Goal: Task Accomplishment & Management: Manage account settings

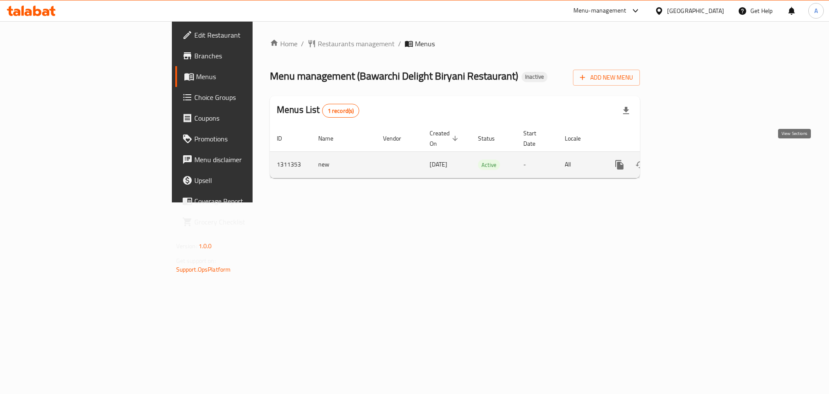
click at [687, 159] on icon "enhanced table" at bounding box center [682, 164] width 10 height 10
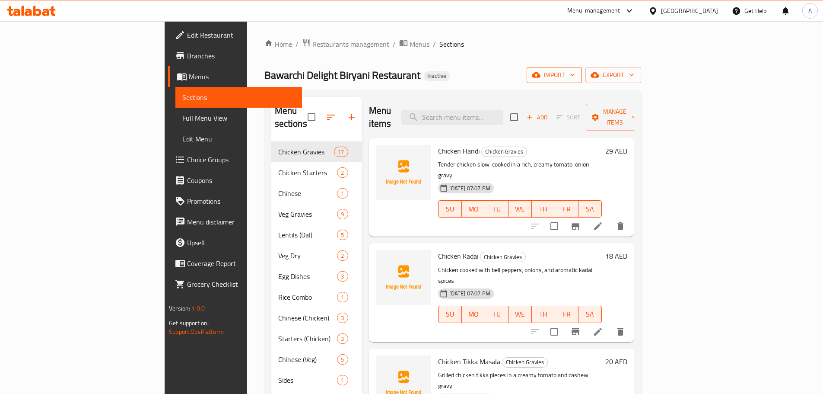
click at [575, 76] on span "import" at bounding box center [554, 75] width 41 height 11
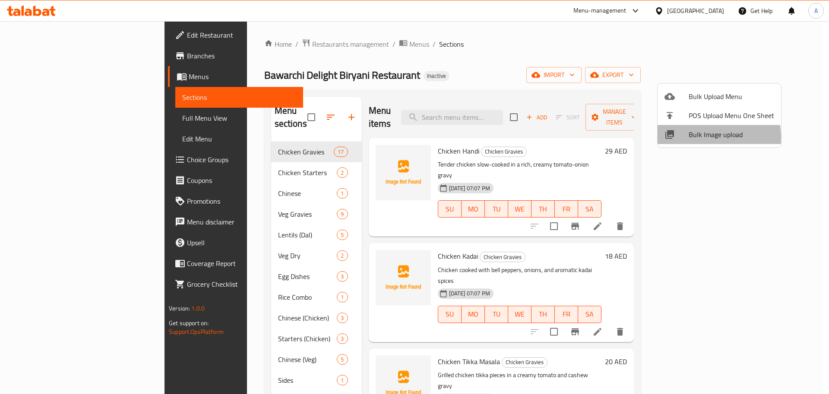
click at [698, 137] on span "Bulk Image upload" at bounding box center [732, 134] width 86 height 10
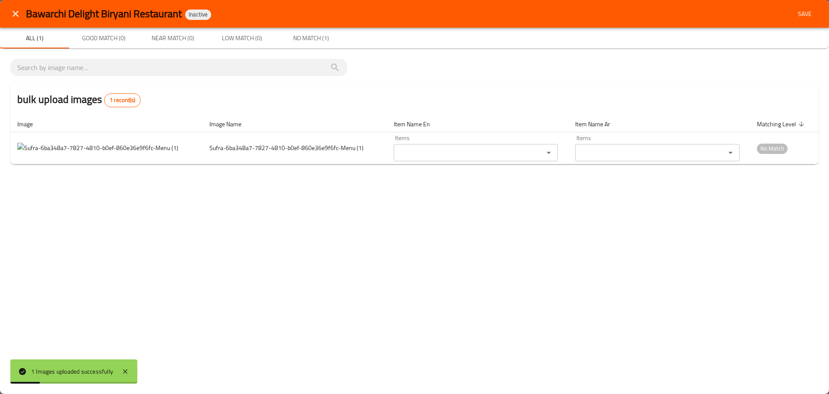
click at [14, 10] on icon "close" at bounding box center [15, 14] width 10 height 10
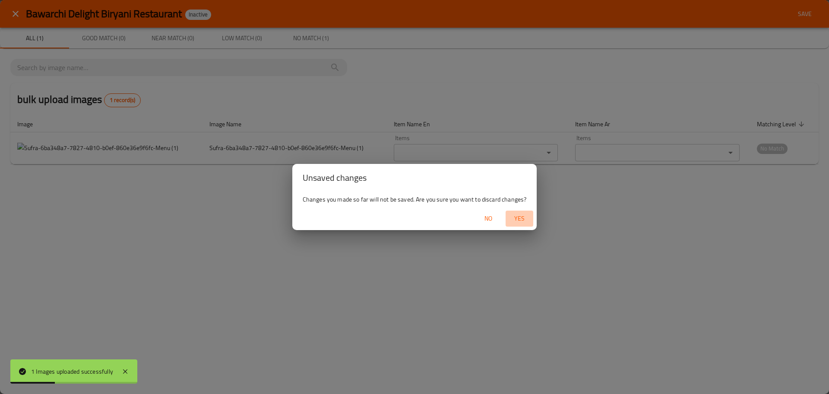
click at [515, 219] on span "Yes" at bounding box center [519, 218] width 21 height 11
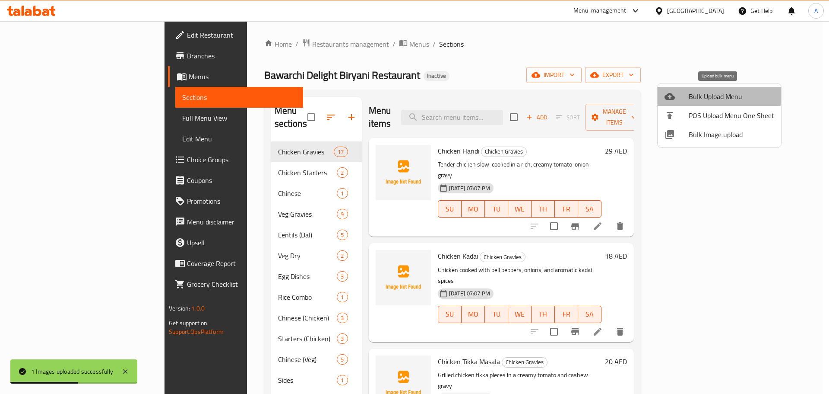
click at [714, 94] on span "Bulk Upload Menu" at bounding box center [732, 96] width 86 height 10
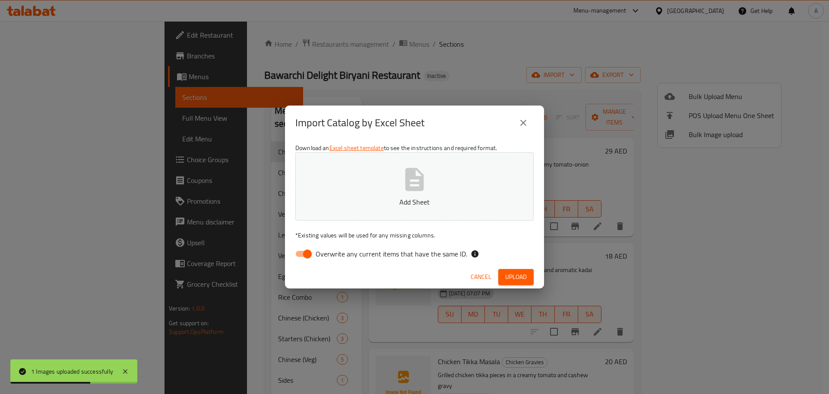
click at [399, 256] on span "Overwrite any current items that have the same ID." at bounding box center [392, 253] width 152 height 10
click at [332, 256] on input "Overwrite any current items that have the same ID." at bounding box center [307, 253] width 49 height 16
checkbox input "false"
click at [519, 273] on span "Upload" at bounding box center [516, 276] width 22 height 11
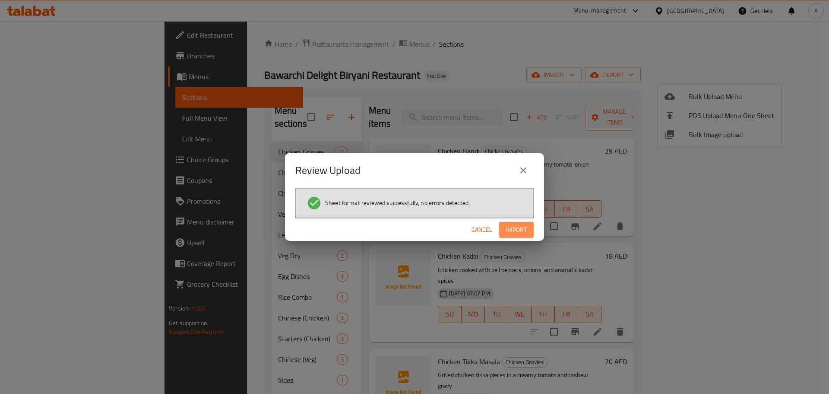
click at [514, 233] on span "Import" at bounding box center [516, 229] width 21 height 11
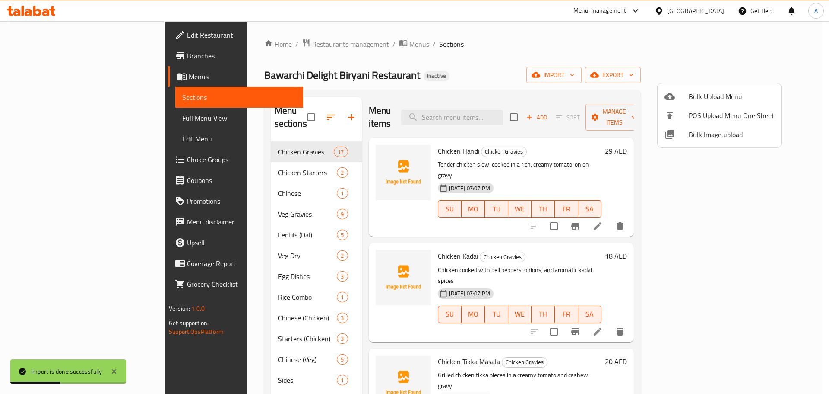
click at [54, 117] on div at bounding box center [414, 197] width 829 height 394
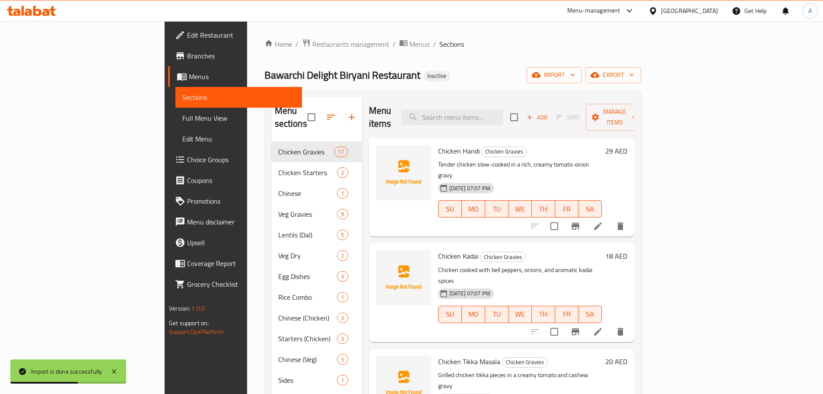
click at [182, 117] on span "Full Menu View" at bounding box center [238, 118] width 113 height 10
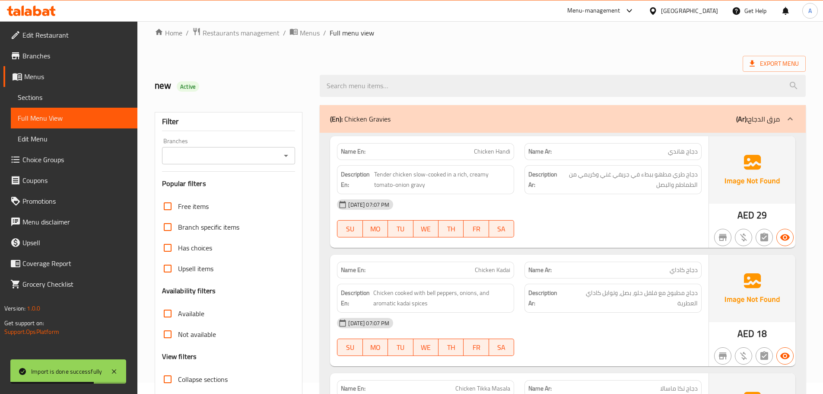
scroll to position [130, 0]
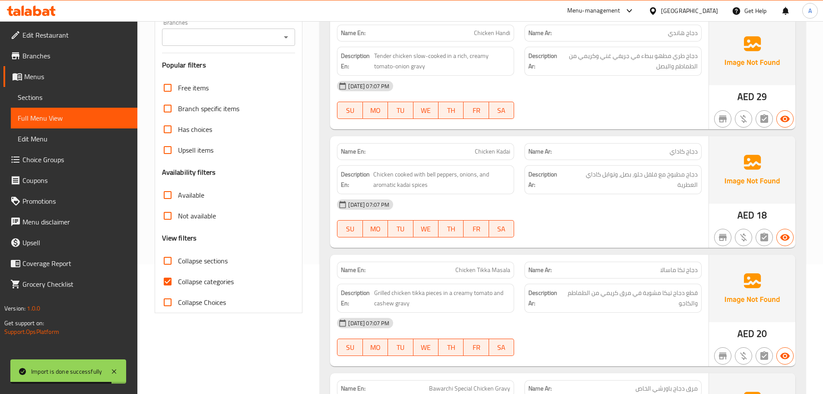
click at [181, 280] on span "Collapse categories" at bounding box center [206, 281] width 56 height 10
click at [178, 280] on input "Collapse categories" at bounding box center [167, 281] width 21 height 21
checkbox input "false"
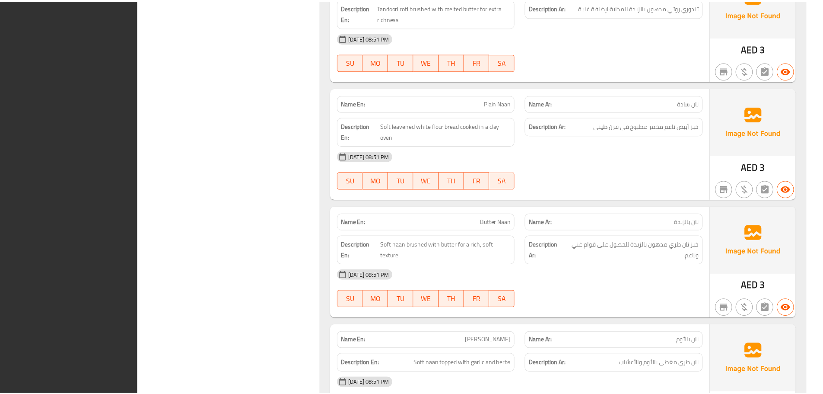
scroll to position [15579, 0]
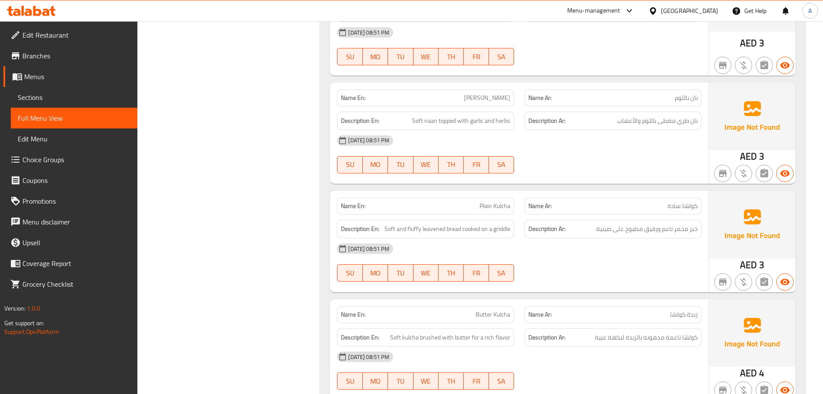
click at [79, 32] on span "Edit Restaurant" at bounding box center [76, 35] width 108 height 10
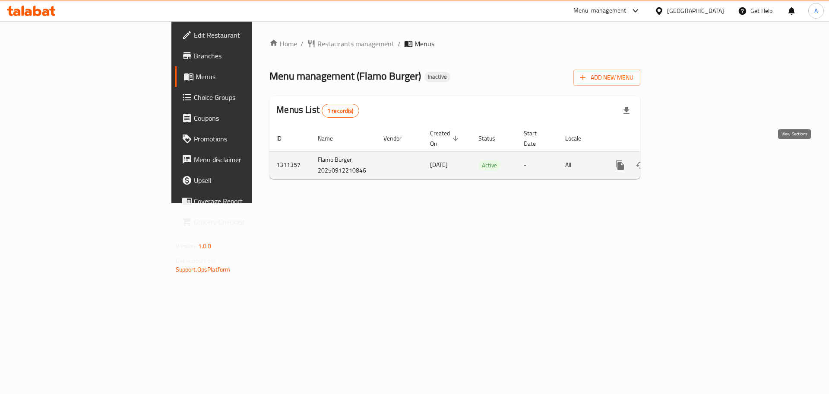
click at [688, 160] on icon "enhanced table" at bounding box center [682, 165] width 10 height 10
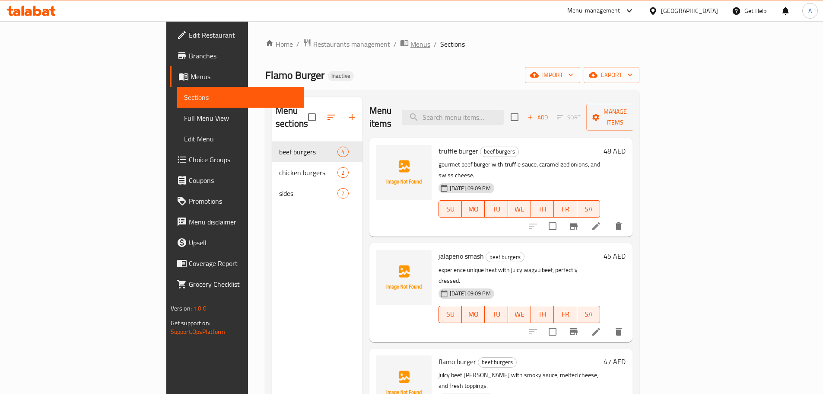
click at [410, 44] on span "Menus" at bounding box center [420, 44] width 20 height 10
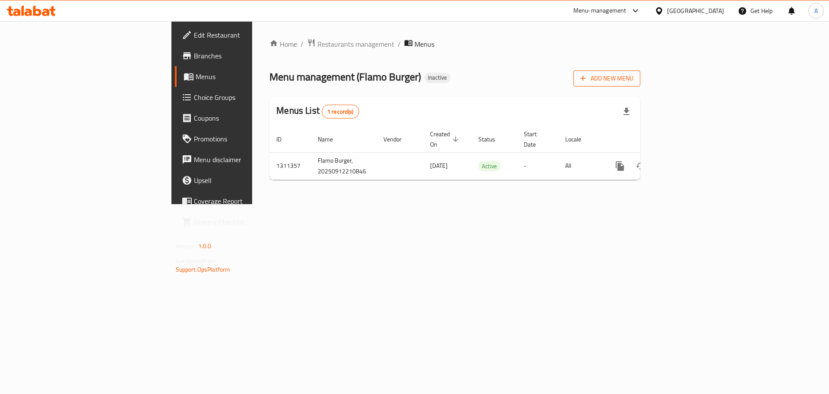
click at [641, 84] on button "Add New Menu" at bounding box center [607, 78] width 67 height 16
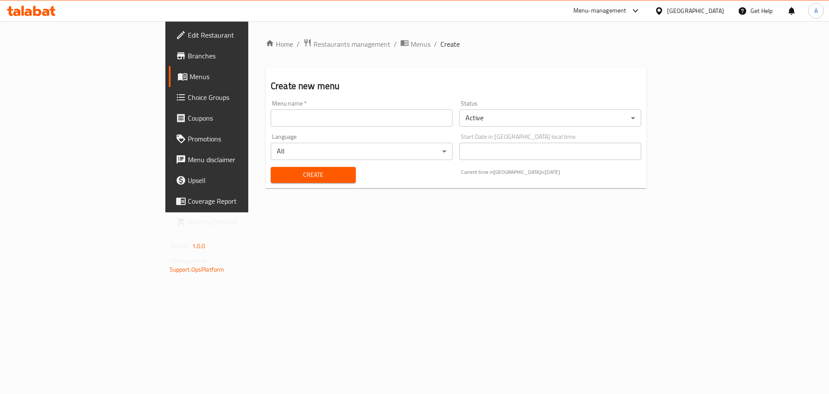
click at [271, 119] on input "text" at bounding box center [362, 117] width 182 height 17
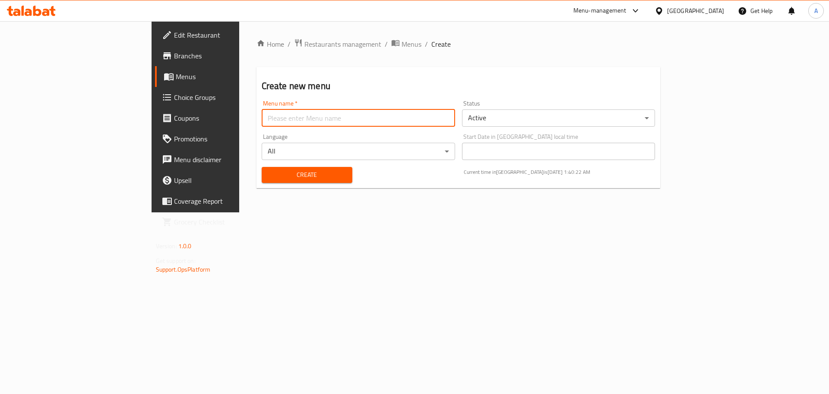
type input "Menu"
click at [269, 173] on span "Create" at bounding box center [307, 174] width 77 height 11
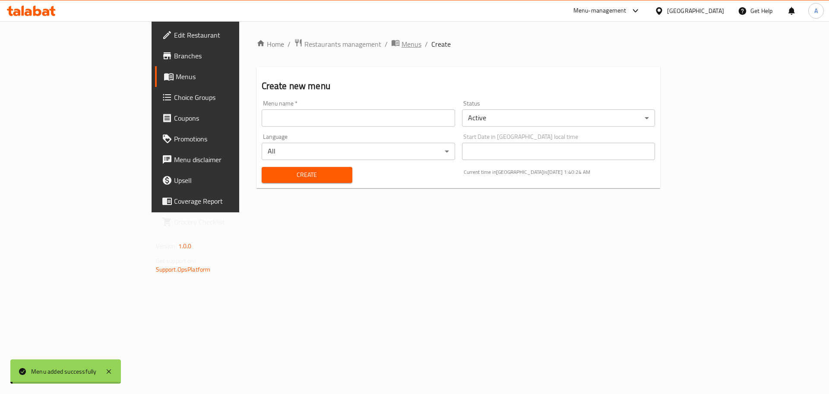
click at [402, 44] on span "Menus" at bounding box center [412, 44] width 20 height 10
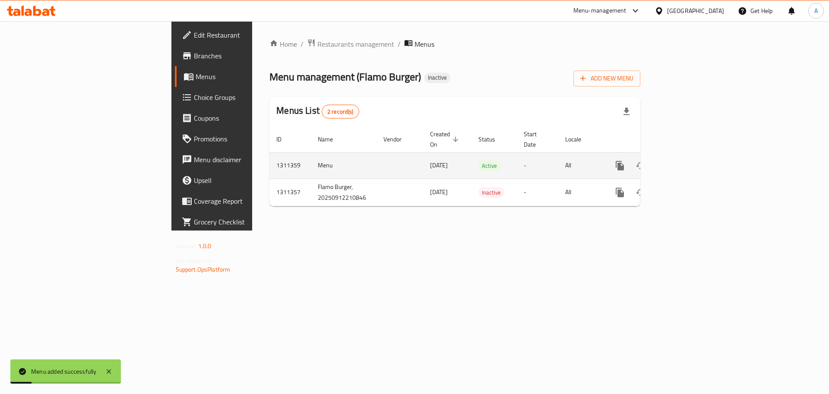
click at [688, 160] on icon "enhanced table" at bounding box center [682, 165] width 10 height 10
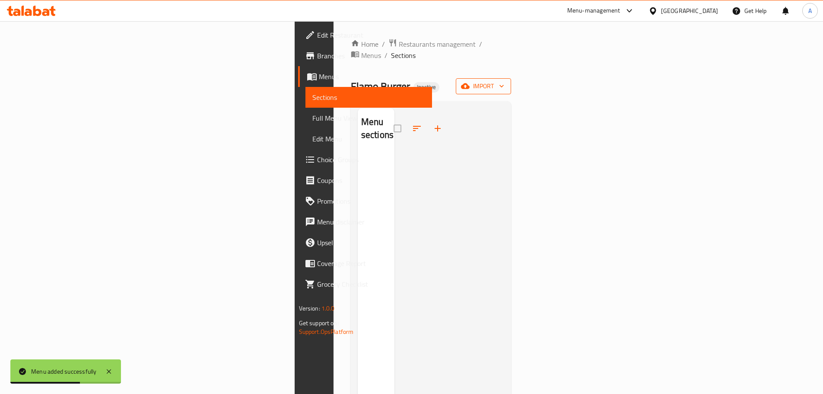
click at [511, 78] on button "import" at bounding box center [483, 86] width 55 height 16
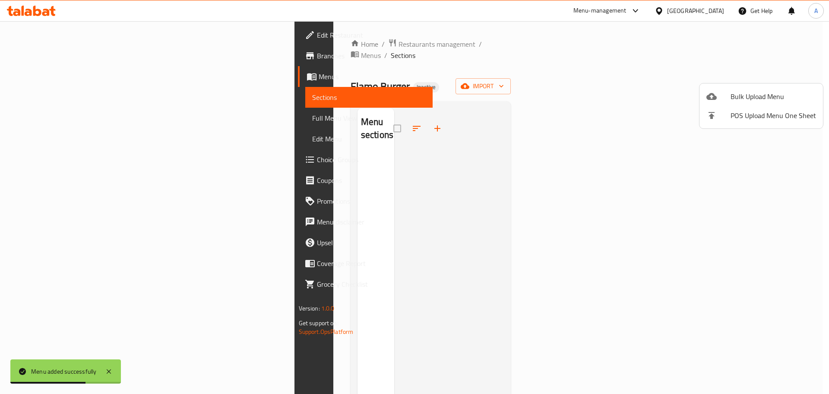
click at [761, 91] on span "Bulk Upload Menu" at bounding box center [774, 96] width 86 height 10
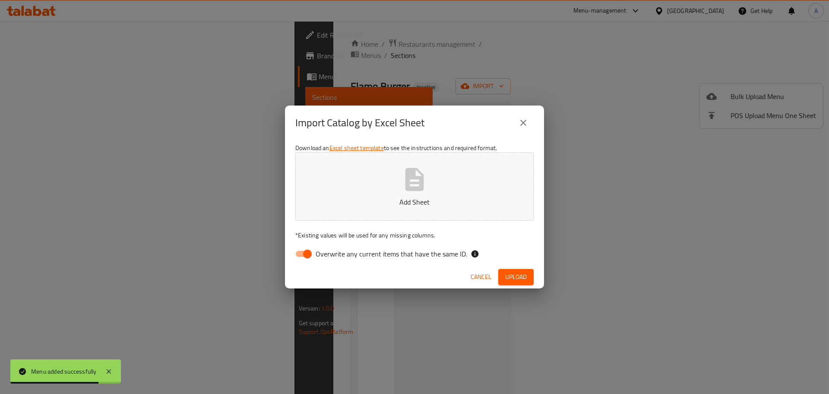
click at [351, 250] on span "Overwrite any current items that have the same ID." at bounding box center [392, 253] width 152 height 10
click at [332, 250] on input "Overwrite any current items that have the same ID." at bounding box center [307, 253] width 49 height 16
checkbox input "false"
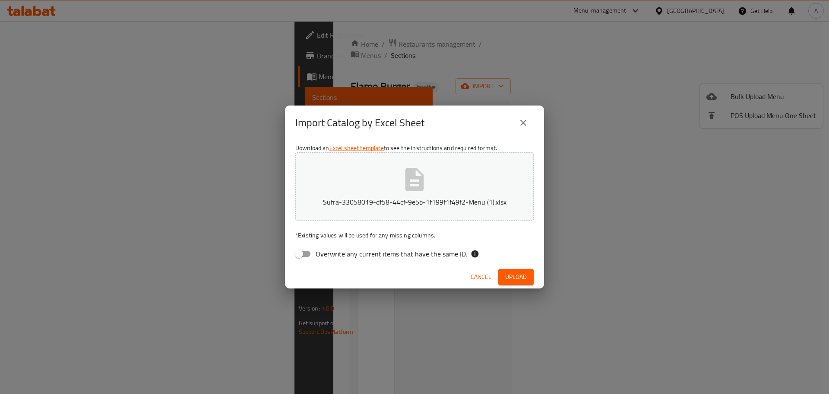
click at [512, 268] on div "Cancel Upload" at bounding box center [414, 276] width 259 height 23
click at [518, 276] on span "Upload" at bounding box center [516, 276] width 22 height 11
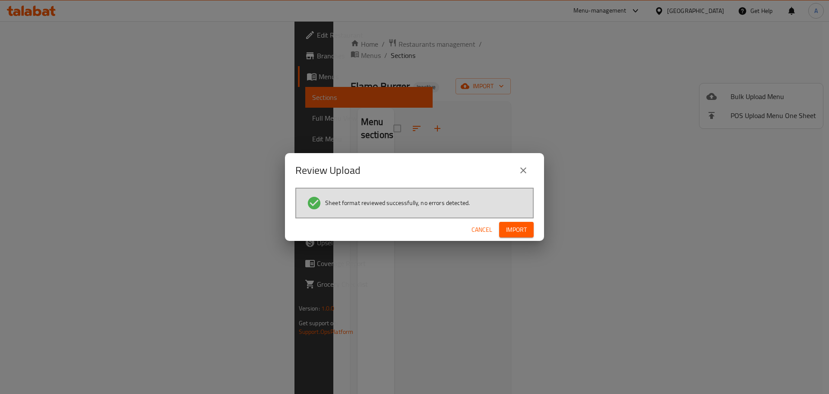
click at [520, 228] on span "Import" at bounding box center [516, 229] width 21 height 11
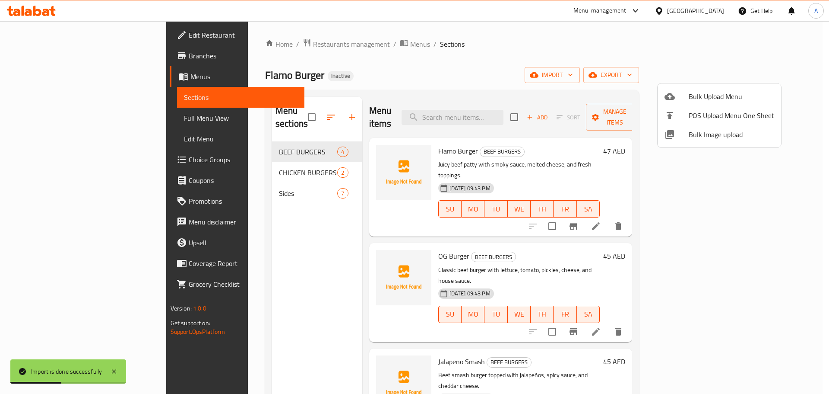
click at [38, 118] on div at bounding box center [414, 197] width 829 height 394
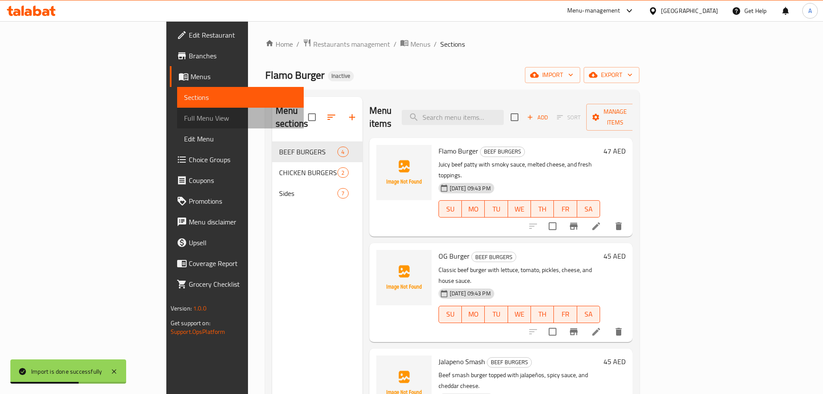
click at [184, 118] on span "Full Menu View" at bounding box center [240, 118] width 113 height 10
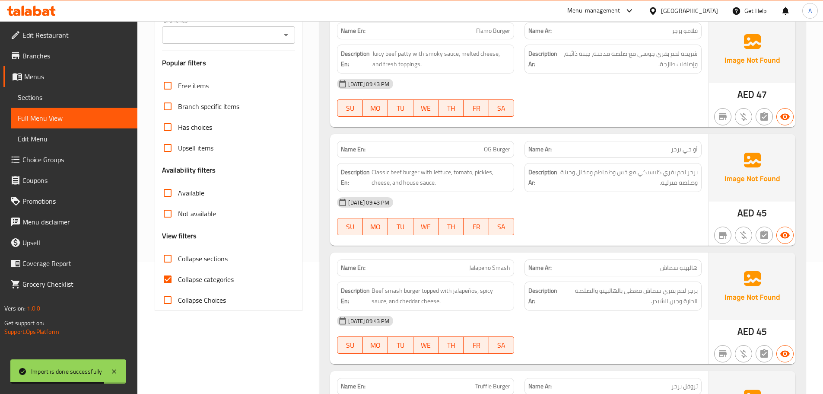
scroll to position [259, 0]
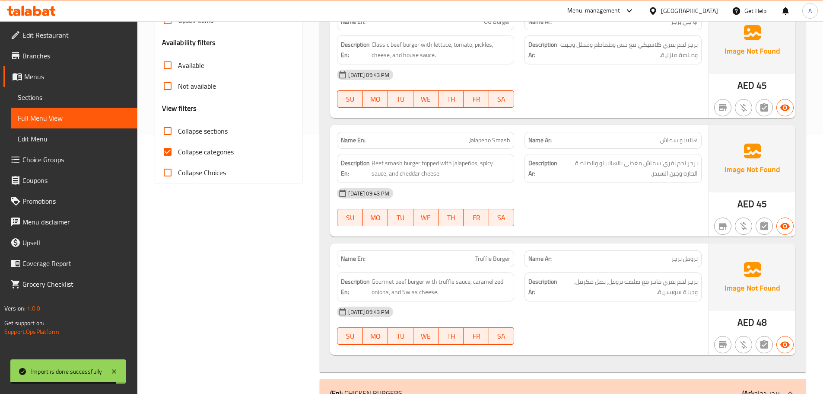
click at [218, 156] on span "Collapse categories" at bounding box center [206, 151] width 56 height 10
click at [178, 156] on input "Collapse categories" at bounding box center [167, 151] width 21 height 21
checkbox input "false"
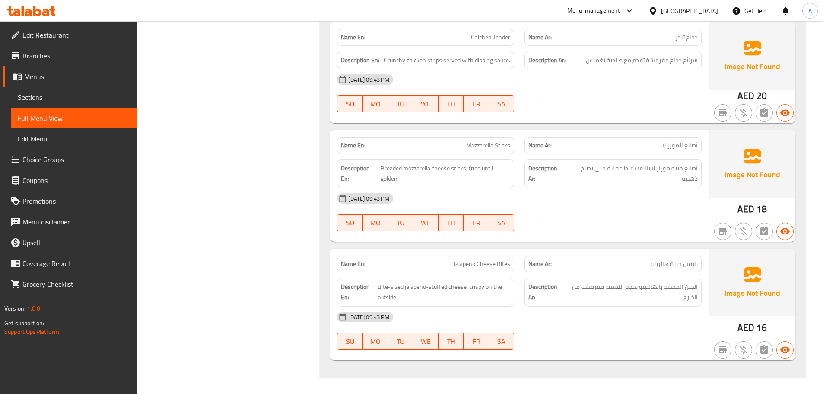
scroll to position [1386, 0]
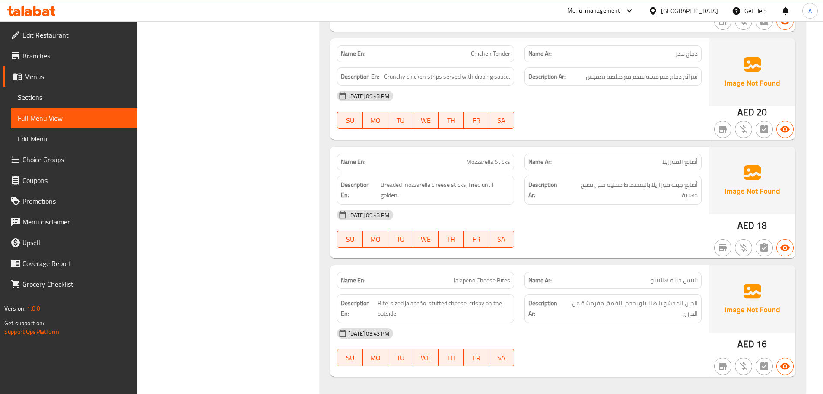
drag, startPoint x: 268, startPoint y: 184, endPoint x: 273, endPoint y: 161, distance: 23.0
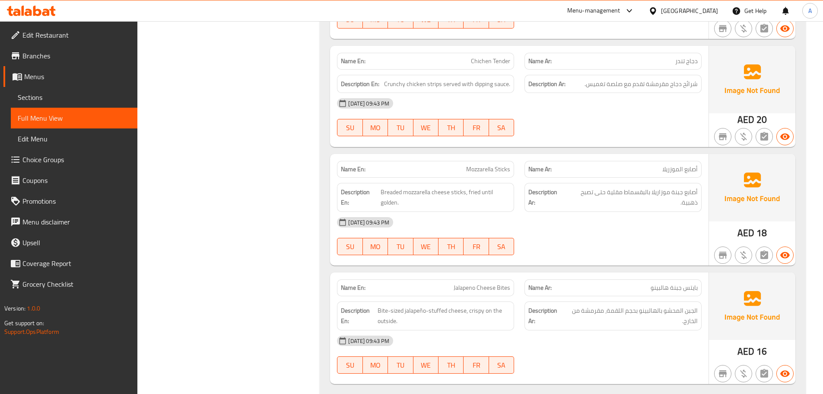
drag, startPoint x: 273, startPoint y: 161, endPoint x: 274, endPoint y: 157, distance: 4.4
